Goal: Information Seeking & Learning: Learn about a topic

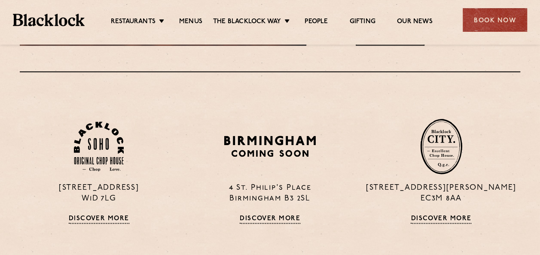
scroll to position [482, 0]
click at [193, 25] on link "Menus" at bounding box center [190, 22] width 23 height 9
click at [193, 23] on link "Menus" at bounding box center [190, 22] width 23 height 9
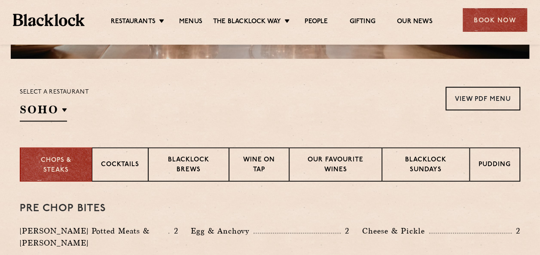
scroll to position [267, 0]
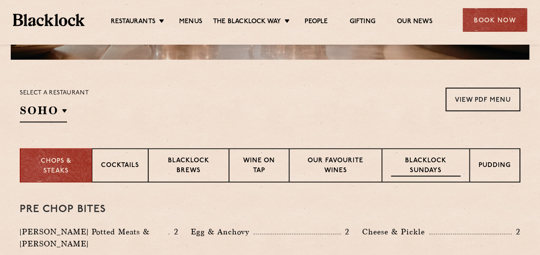
click at [449, 157] on p "Blacklock Sundays" at bounding box center [426, 167] width 70 height 20
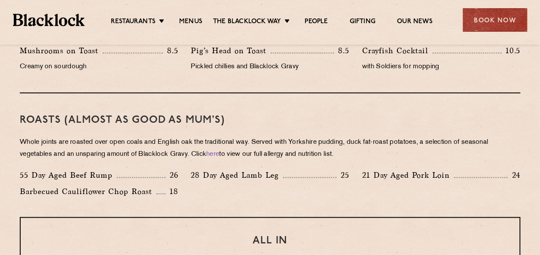
scroll to position [586, 0]
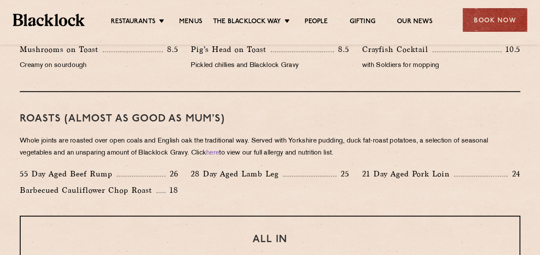
click at [161, 95] on div "Roasts (Almost as good as Mum's) Whole joints are roasted over open coals and E…" at bounding box center [270, 154] width 501 height 124
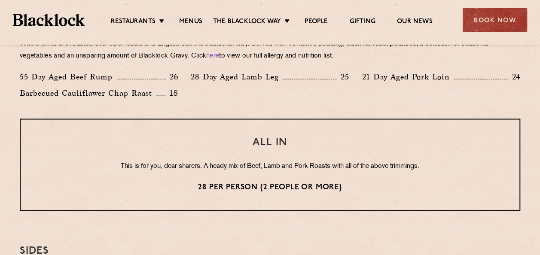
scroll to position [709, 0]
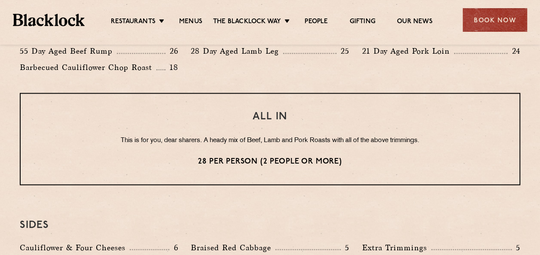
click at [257, 156] on p "28 per person (2 people or more)" at bounding box center [270, 161] width 465 height 11
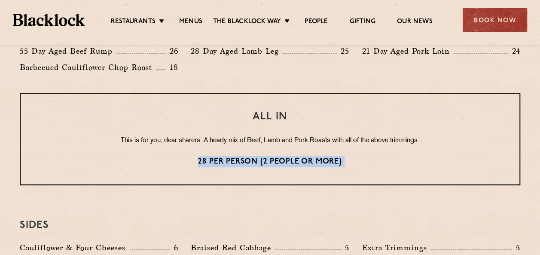
click at [257, 156] on p "28 per person (2 people or more)" at bounding box center [270, 161] width 465 height 11
drag, startPoint x: 257, startPoint y: 142, endPoint x: 245, endPoint y: 131, distance: 16.4
click at [245, 131] on div "ALL IN This is for you, dear sharers. A heady mix of Beef, Lamb and Pork Roasts…" at bounding box center [270, 139] width 501 height 92
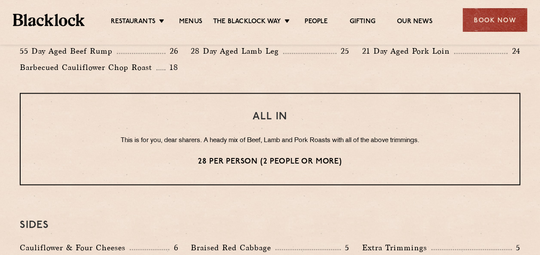
click at [243, 135] on p "This is for you, dear sharers. A heady mix of Beef, Lamb and Pork Roasts with a…" at bounding box center [270, 140] width 465 height 11
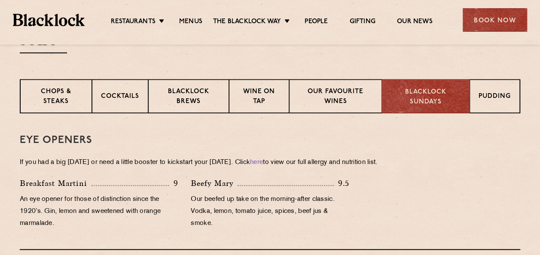
scroll to position [331, 0]
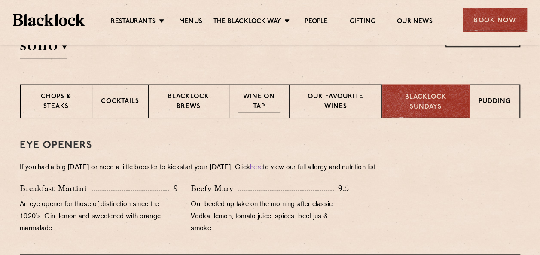
click at [254, 92] on p "Wine on Tap" at bounding box center [259, 102] width 42 height 20
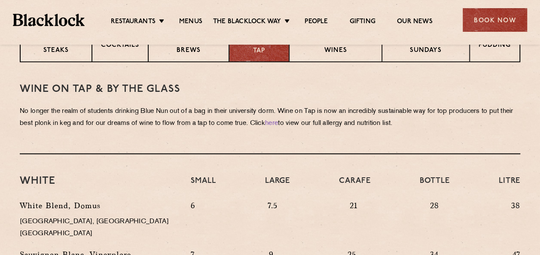
scroll to position [388, 0]
click at [160, 105] on p "No longer the realm of students drinking Blue Nun out of a bag in their univers…" at bounding box center [270, 117] width 501 height 24
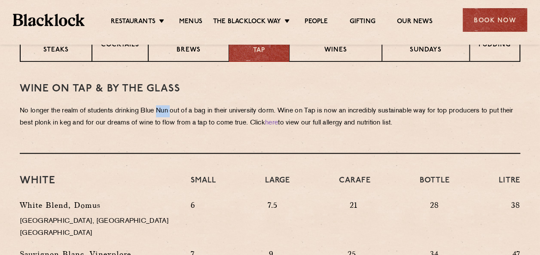
click at [160, 105] on p "No longer the realm of students drinking Blue Nun out of a bag in their univers…" at bounding box center [270, 117] width 501 height 24
drag, startPoint x: 89, startPoint y: 64, endPoint x: 23, endPoint y: 64, distance: 65.8
click at [23, 64] on div "WINE on tap & by the glass No longer the realm of students drinking Blue Nun ou…" at bounding box center [270, 108] width 501 height 92
click at [144, 106] on p "No longer the realm of students drinking Blue Nun out of a bag in their univers…" at bounding box center [270, 117] width 501 height 24
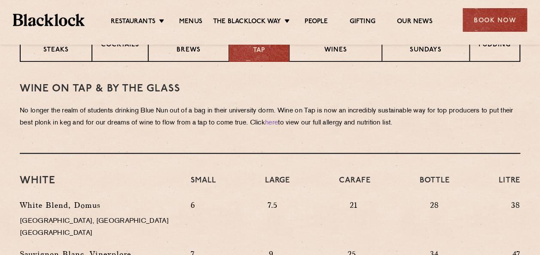
click at [285, 108] on p "No longer the realm of students drinking Blue Nun out of a bag in their univers…" at bounding box center [270, 117] width 501 height 24
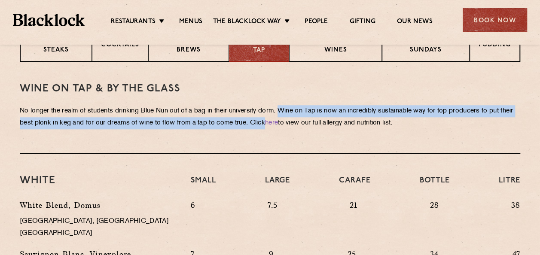
drag, startPoint x: 285, startPoint y: 108, endPoint x: 286, endPoint y: 91, distance: 17.2
click at [286, 105] on p "No longer the realm of students drinking Blue Nun out of a bag in their univers…" at bounding box center [270, 117] width 501 height 24
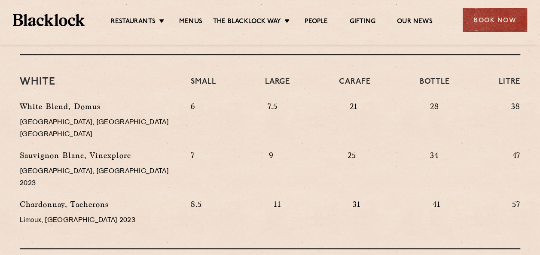
click at [286, 101] on div "6 7.5 21 28 38" at bounding box center [355, 125] width 343 height 49
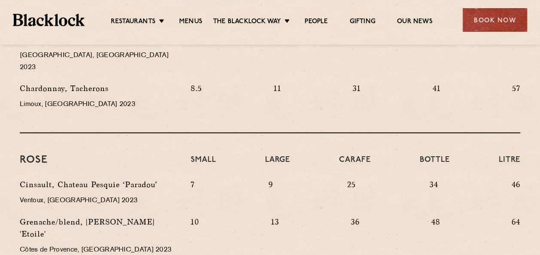
scroll to position [607, 0]
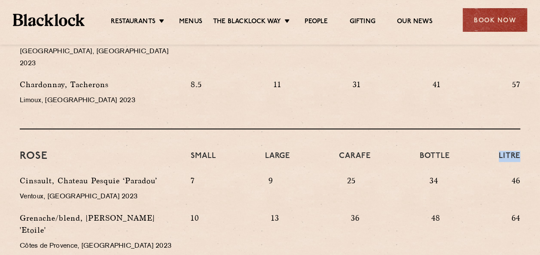
drag, startPoint x: 525, startPoint y: 115, endPoint x: 495, endPoint y: 129, distance: 32.1
click at [495, 151] on div "Small Large Carafe Bottle Litre" at bounding box center [355, 163] width 343 height 24
drag, startPoint x: 495, startPoint y: 129, endPoint x: 413, endPoint y: 184, distance: 99.2
click at [413, 212] on div "10 13 36 48 64" at bounding box center [355, 242] width 343 height 61
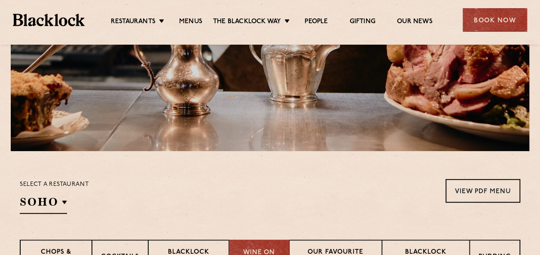
scroll to position [179, 0]
